Goal: Information Seeking & Learning: Learn about a topic

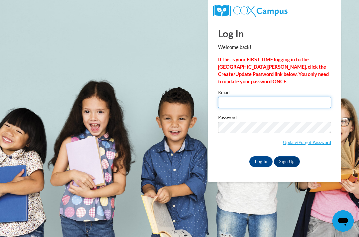
click at [244, 107] on input "Email" at bounding box center [274, 102] width 113 height 11
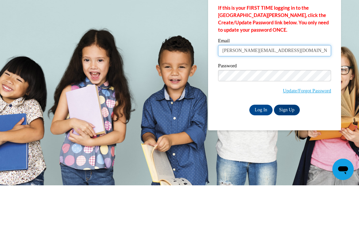
type input "[PERSON_NAME][EMAIL_ADDRESS][DOMAIN_NAME]"
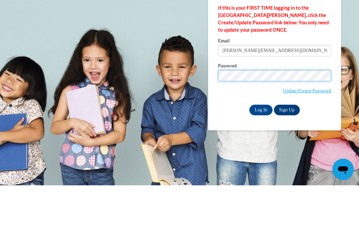
click at [261, 156] on input "Log In" at bounding box center [261, 161] width 23 height 11
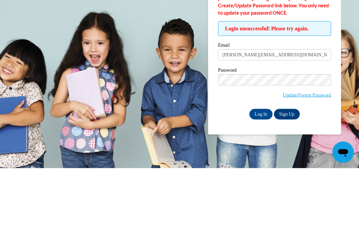
click at [263, 177] on input "Log In" at bounding box center [261, 182] width 23 height 11
click at [142, 27] on body "Log In Welcome back! If this is your FIRST TIME logging in to the NEW Cox Campu…" at bounding box center [179, 118] width 359 height 237
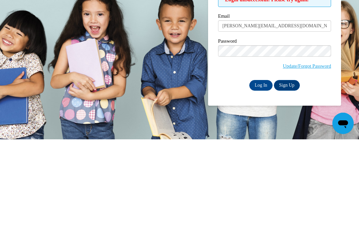
click at [268, 177] on input "Log In" at bounding box center [261, 182] width 23 height 11
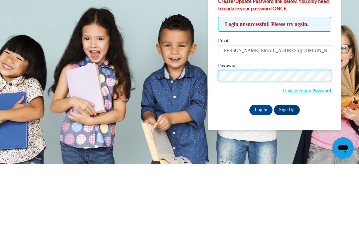
click at [261, 177] on input "Log In" at bounding box center [261, 182] width 23 height 11
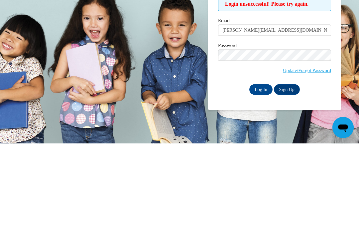
click at [316, 161] on link "Update/Forgot Password" at bounding box center [307, 163] width 48 height 5
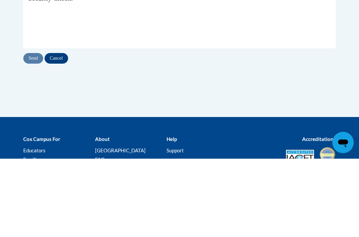
click at [79, 54] on input "Email Address" at bounding box center [61, 54] width 67 height 11
click at [75, 56] on input "Email Address" at bounding box center [61, 54] width 67 height 11
click at [56, 52] on input "Email Address" at bounding box center [61, 54] width 67 height 11
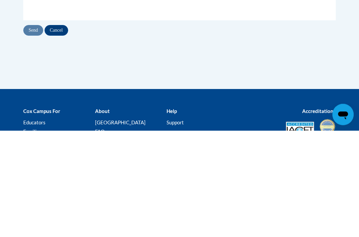
type input "bobbie.mason1952@gmail.com"
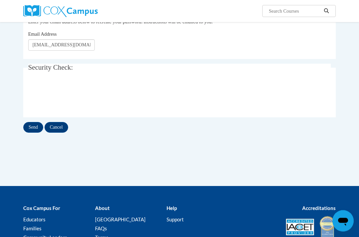
scroll to position [88, 0]
click at [35, 125] on input "Send" at bounding box center [33, 127] width 20 height 11
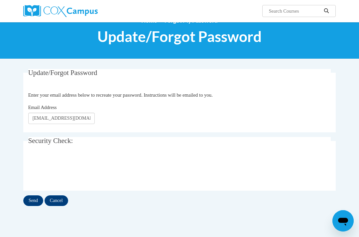
scroll to position [0, 0]
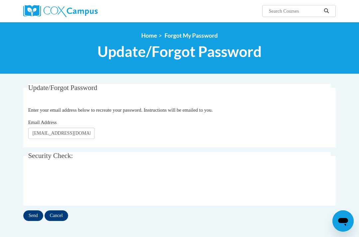
click at [83, 12] on img at bounding box center [60, 11] width 75 height 12
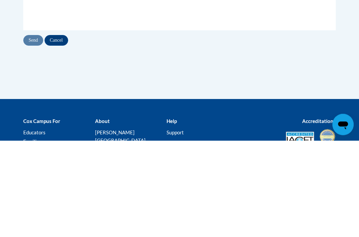
scroll to position [97, 0]
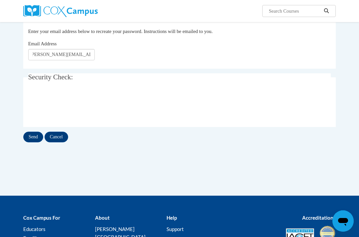
click at [36, 135] on input "Send" at bounding box center [33, 136] width 20 height 11
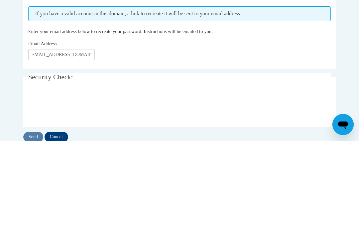
click at [272, 170] on fieldset "Security Check: Enter the security code + =" at bounding box center [179, 196] width 313 height 53
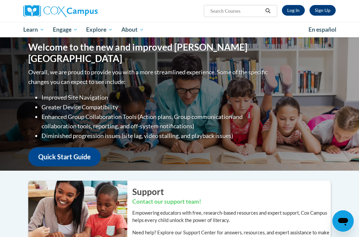
click at [294, 11] on link "Log In" at bounding box center [293, 10] width 23 height 11
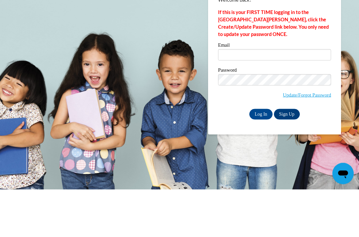
click at [259, 97] on input "Email" at bounding box center [274, 102] width 113 height 11
click at [297, 97] on input "Email" at bounding box center [274, 102] width 113 height 11
type input "bobbie.mason1952"
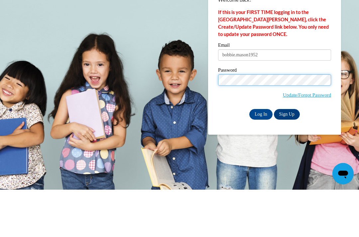
click at [261, 156] on input "Log In" at bounding box center [261, 161] width 23 height 11
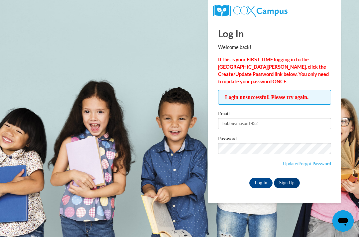
click at [301, 124] on input "bobbie.mason1952" at bounding box center [274, 123] width 113 height 11
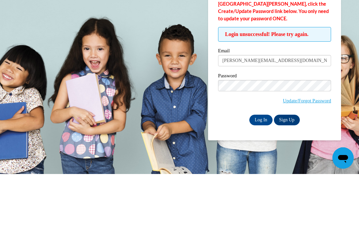
type input "bobbie.mason1952@gmail.com"
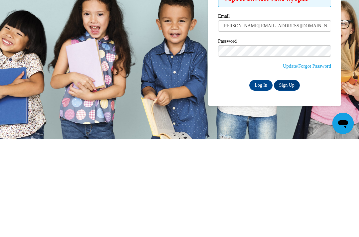
click at [263, 177] on input "Log In" at bounding box center [261, 182] width 23 height 11
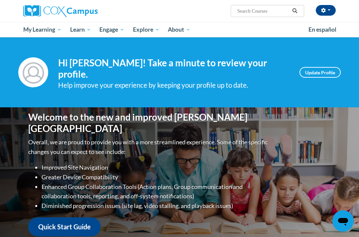
click at [0, 0] on span "Early Care and Learning" at bounding box center [0, 0] width 0 height 0
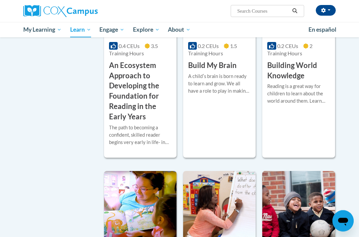
scroll to position [240, 0]
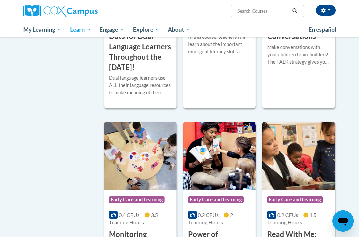
scroll to position [490, 0]
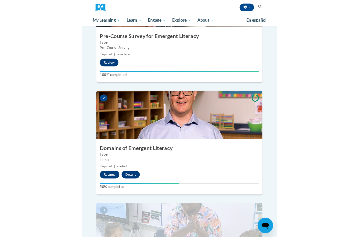
scroll to position [116, 0]
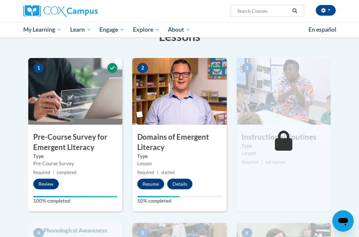
click at [152, 183] on button "Resume" at bounding box center [150, 183] width 27 height 11
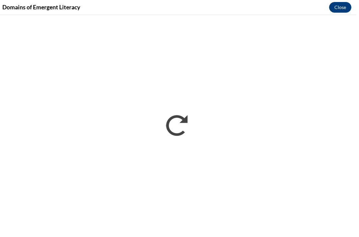
scroll to position [120, 0]
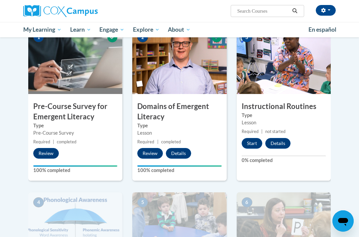
scroll to position [145, 0]
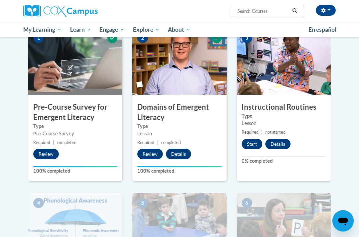
click at [152, 149] on button "Review" at bounding box center [150, 154] width 26 height 11
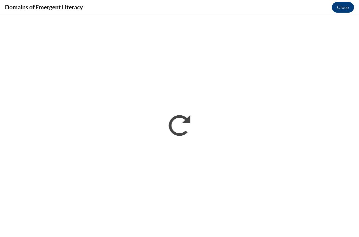
scroll to position [0, 0]
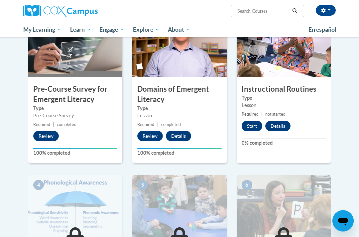
scroll to position [164, 0]
click at [254, 122] on button "Start" at bounding box center [252, 125] width 21 height 11
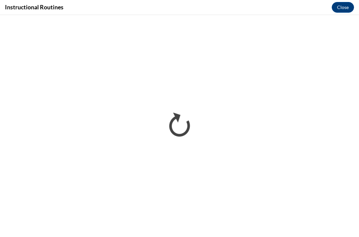
scroll to position [0, 0]
click at [339, 2] on button "Close" at bounding box center [343, 7] width 22 height 11
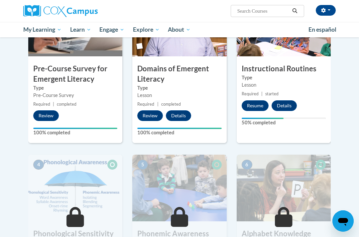
scroll to position [183, 0]
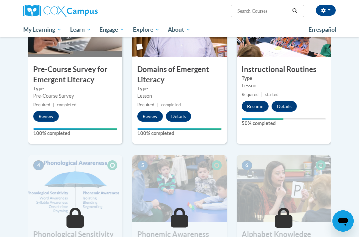
click at [260, 107] on button "Resume" at bounding box center [255, 106] width 27 height 11
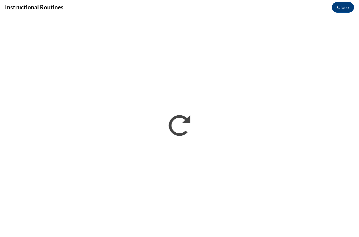
scroll to position [0, 0]
